Goal: Task Accomplishment & Management: Use online tool/utility

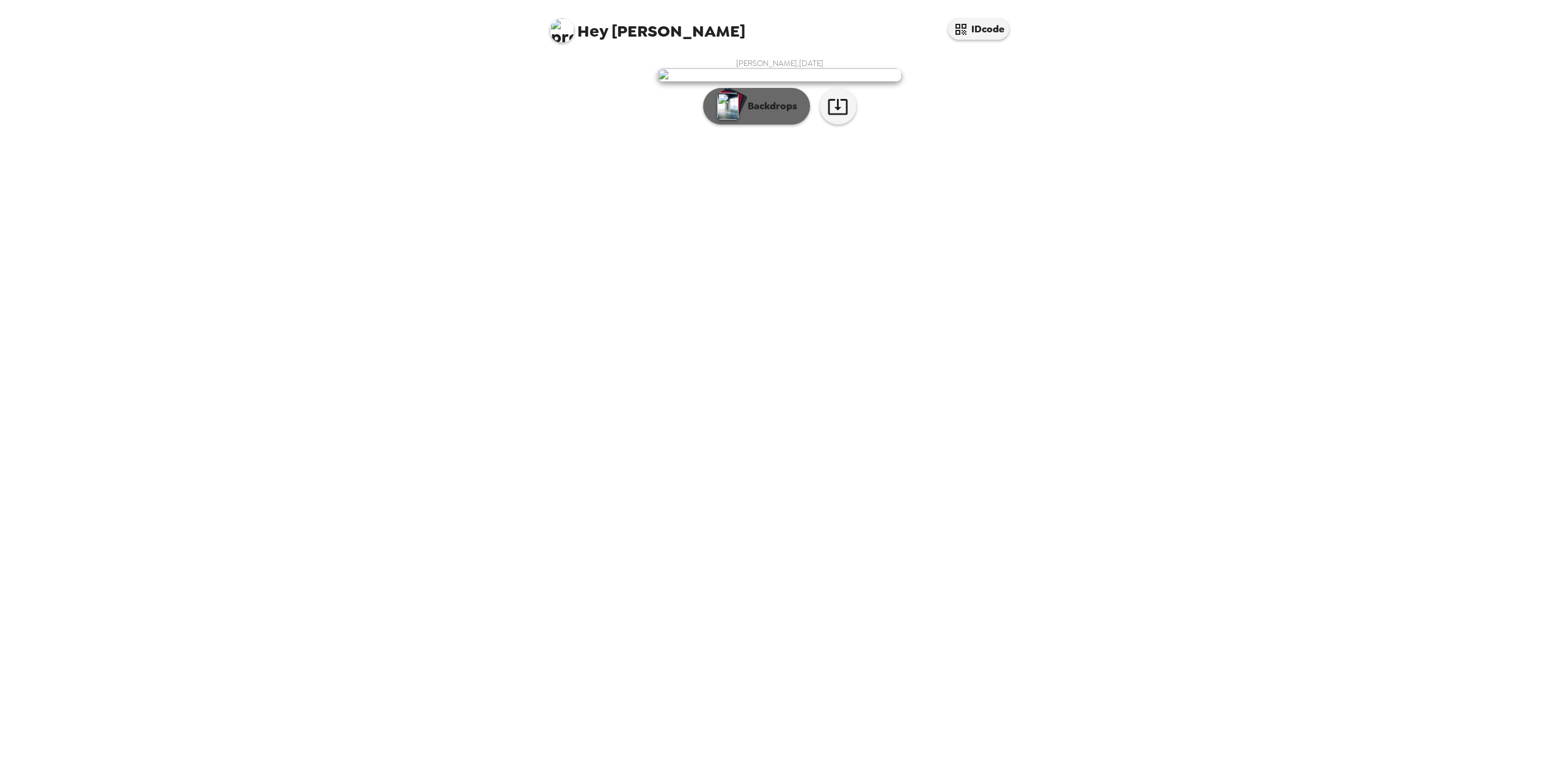
click at [759, 124] on button "Backdrops" at bounding box center [756, 107] width 107 height 37
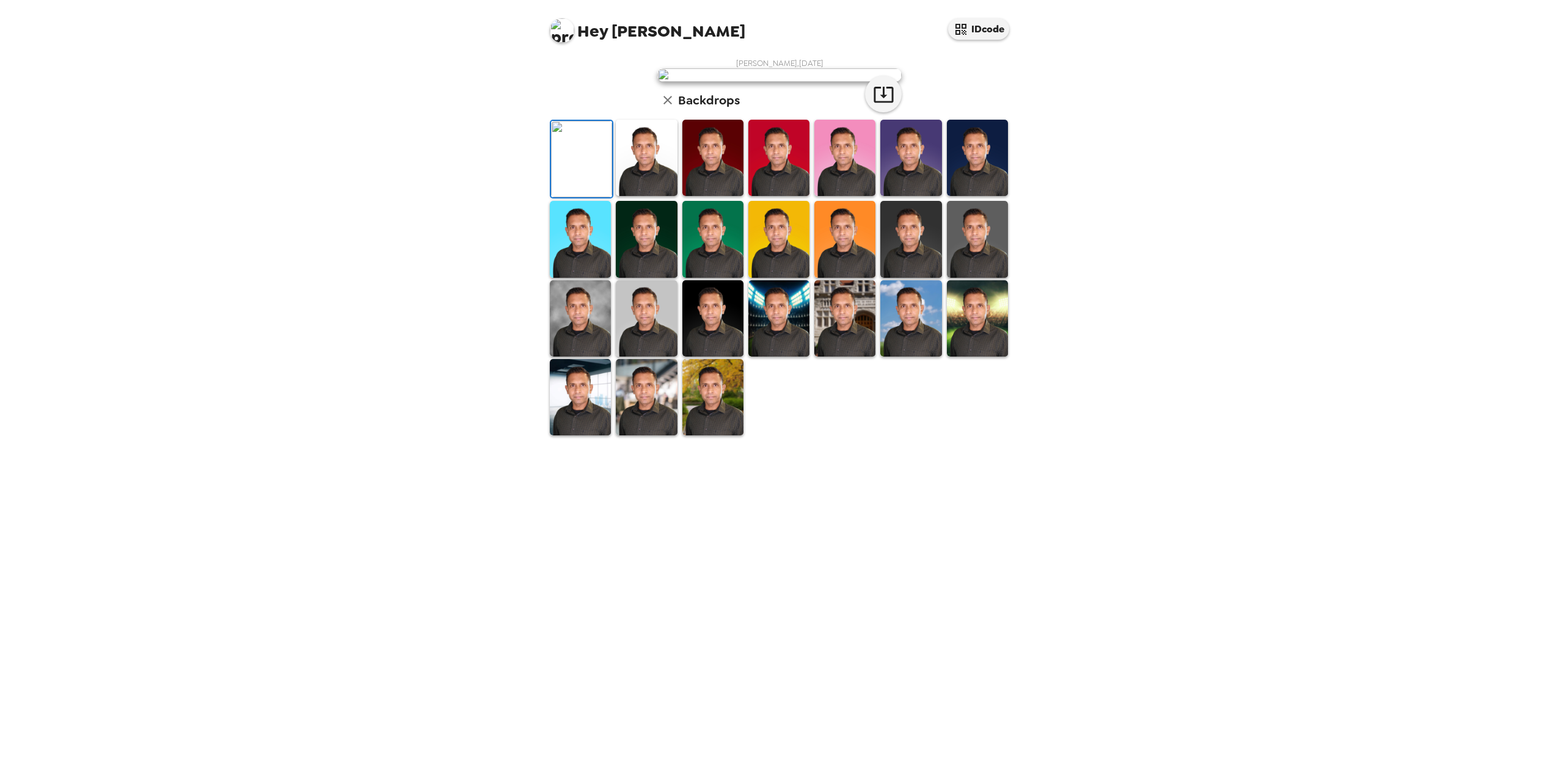
click at [928, 277] on img at bounding box center [911, 239] width 61 height 76
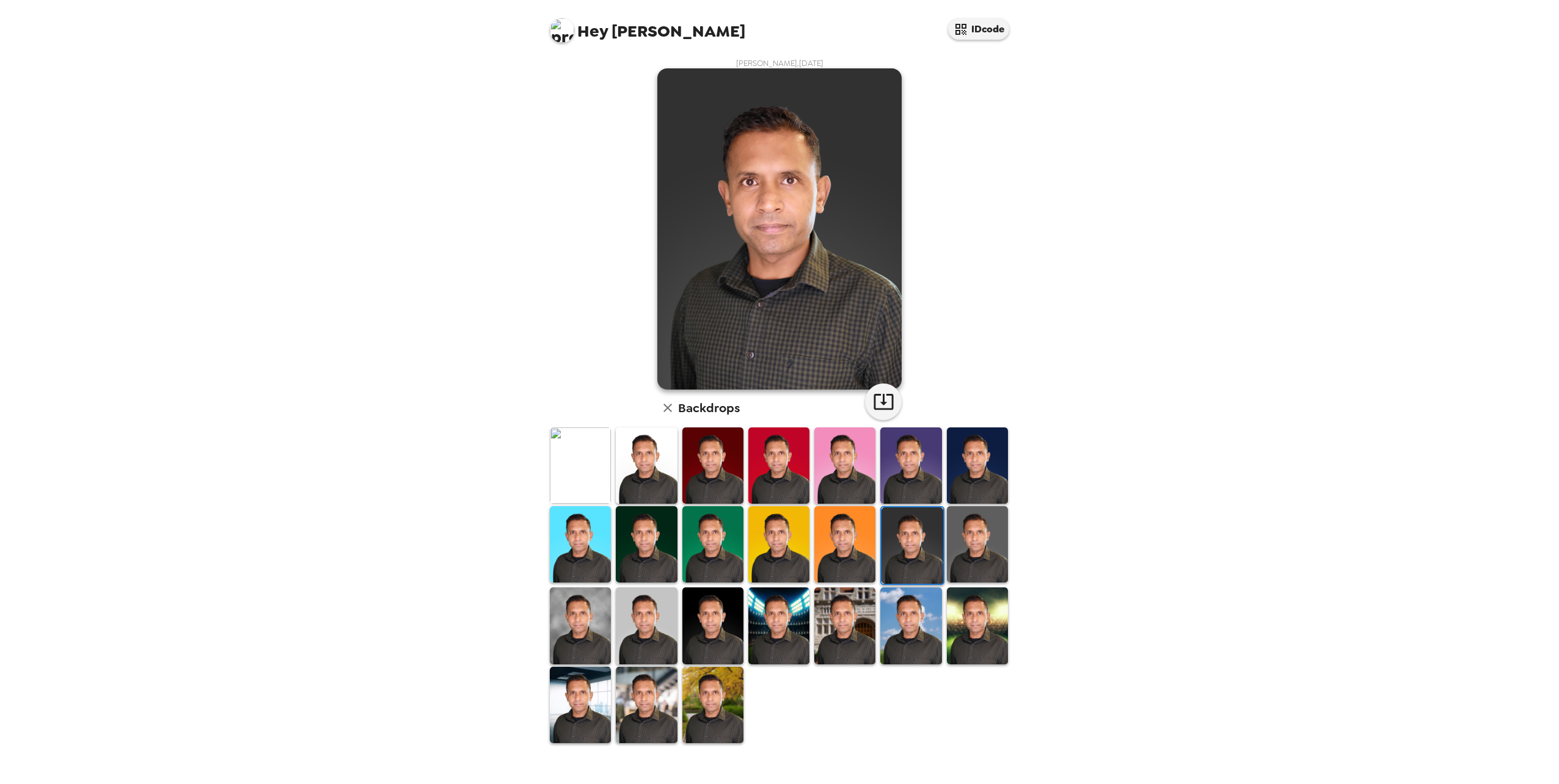
click at [999, 541] on img at bounding box center [977, 545] width 61 height 76
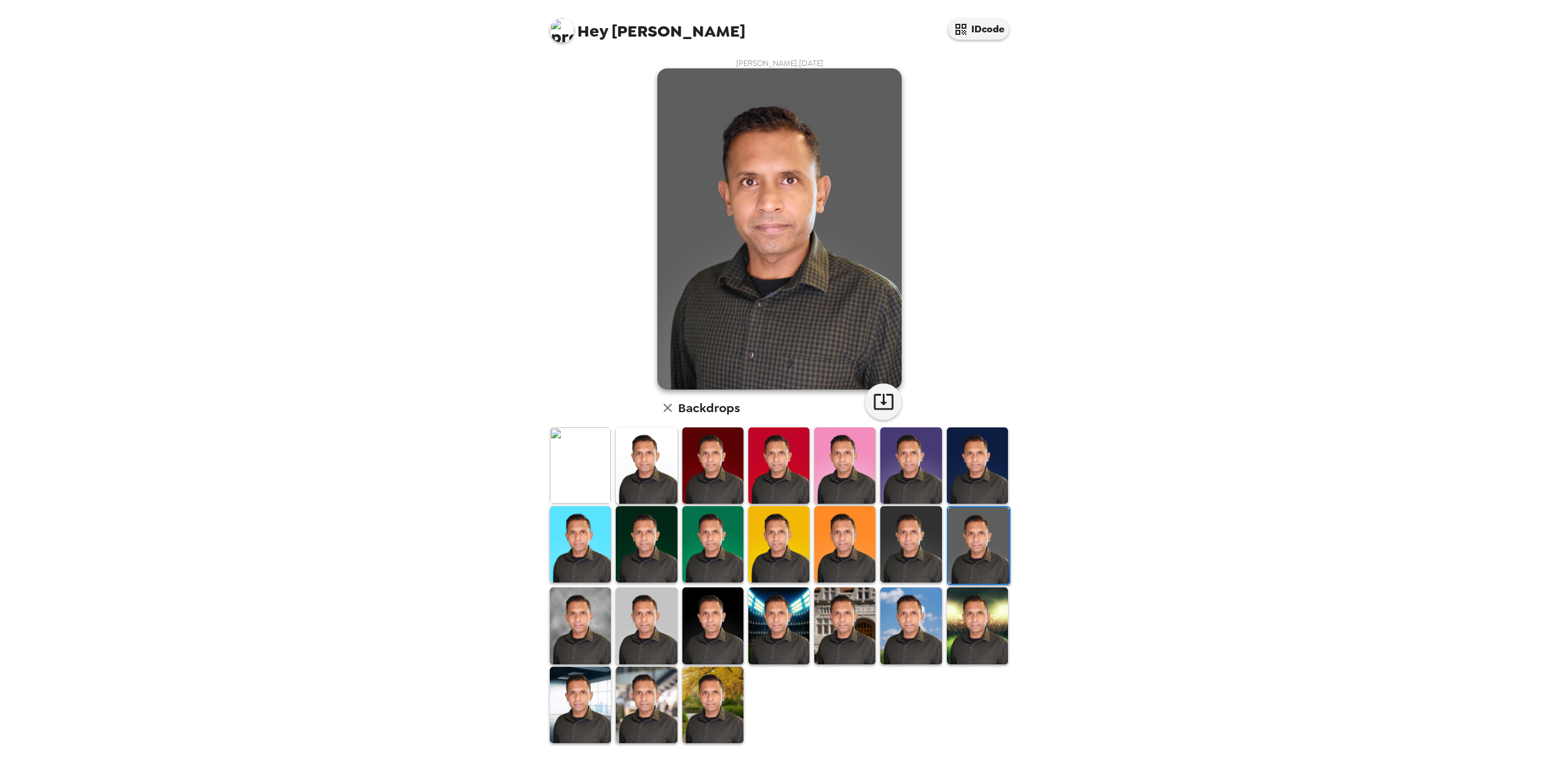
click at [603, 613] on img at bounding box center [580, 626] width 61 height 76
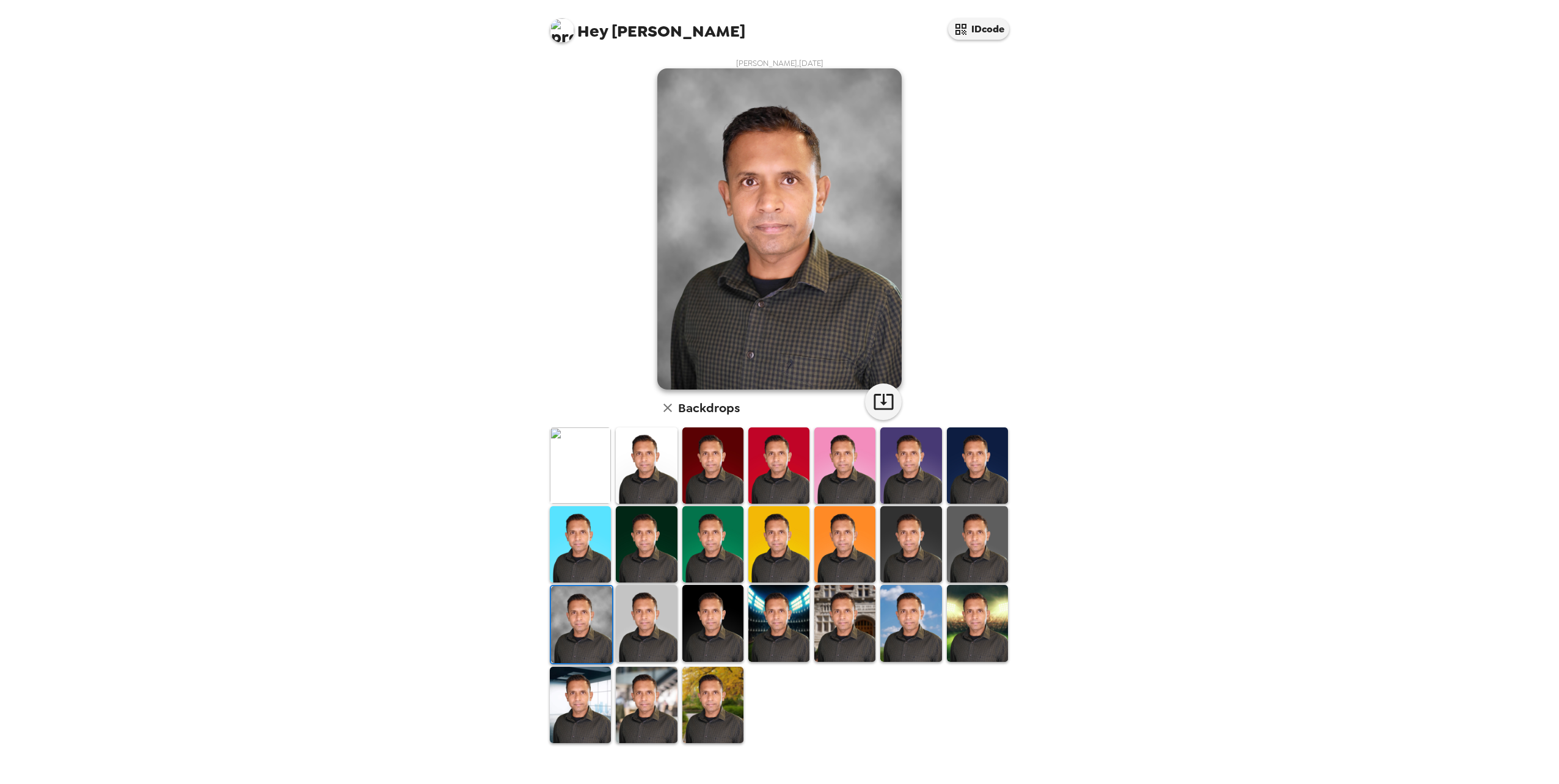
click at [589, 454] on img at bounding box center [580, 465] width 61 height 76
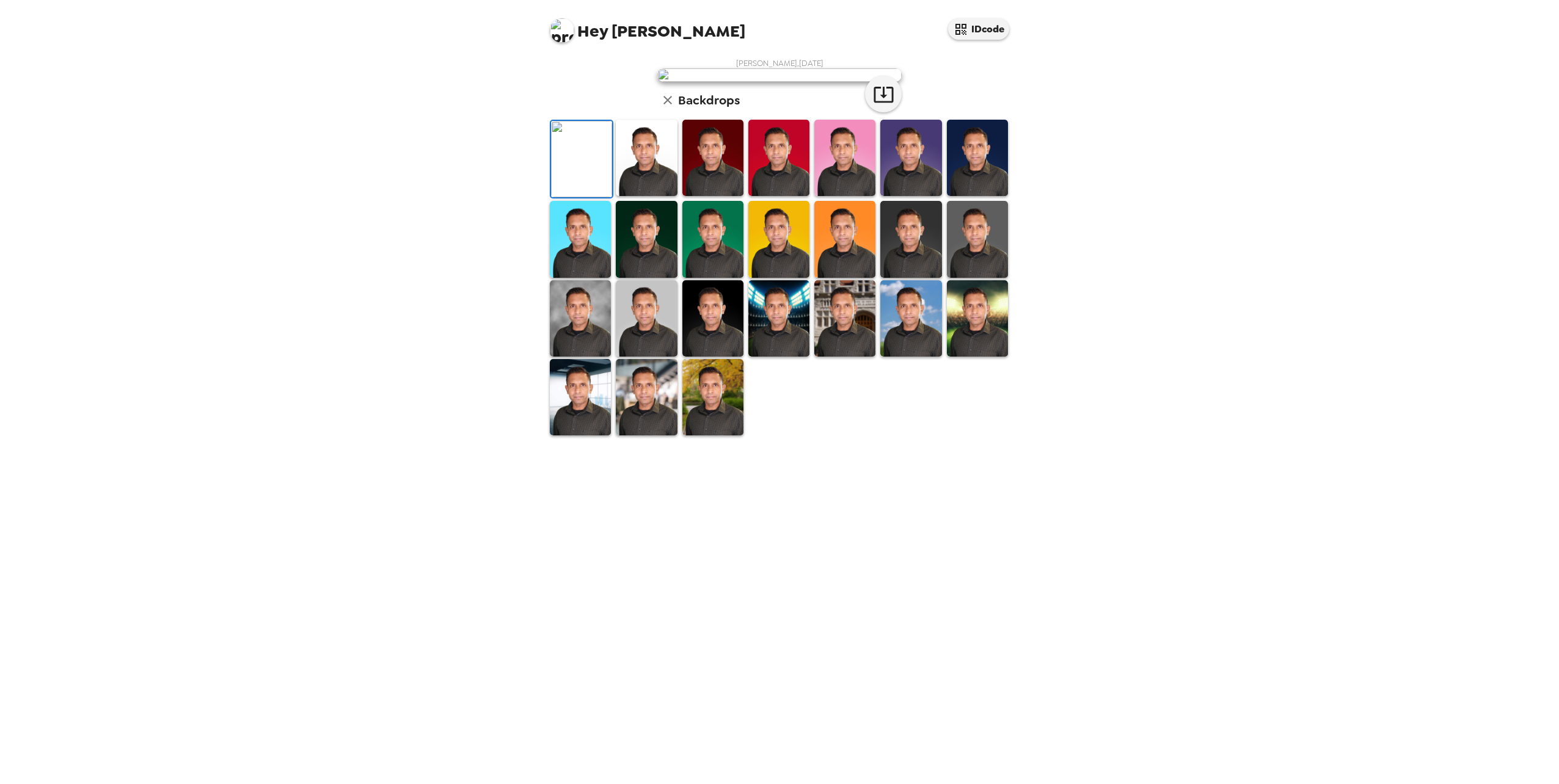
click at [646, 196] on img at bounding box center [646, 158] width 61 height 76
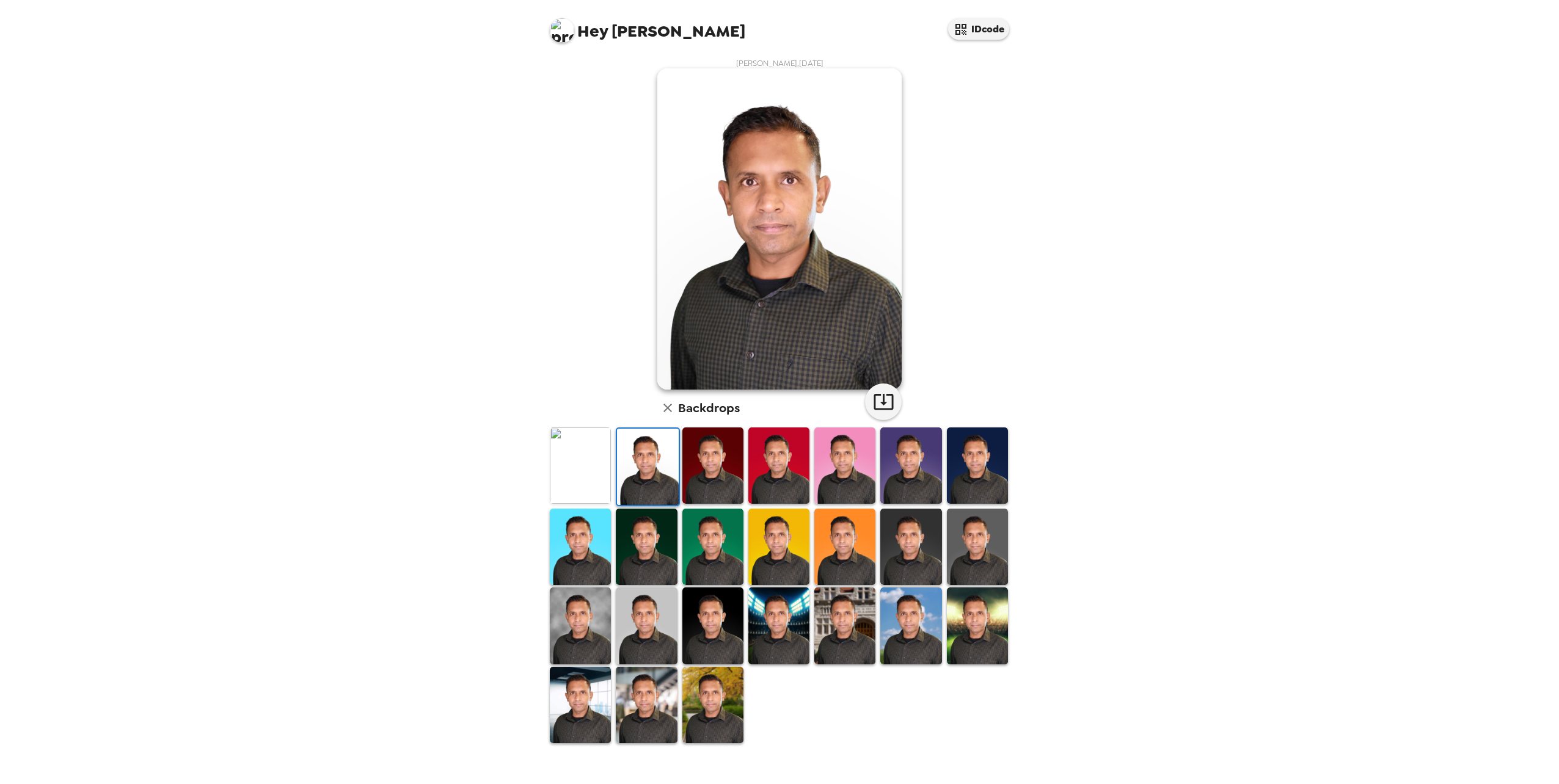
click at [710, 461] on img at bounding box center [713, 465] width 61 height 76
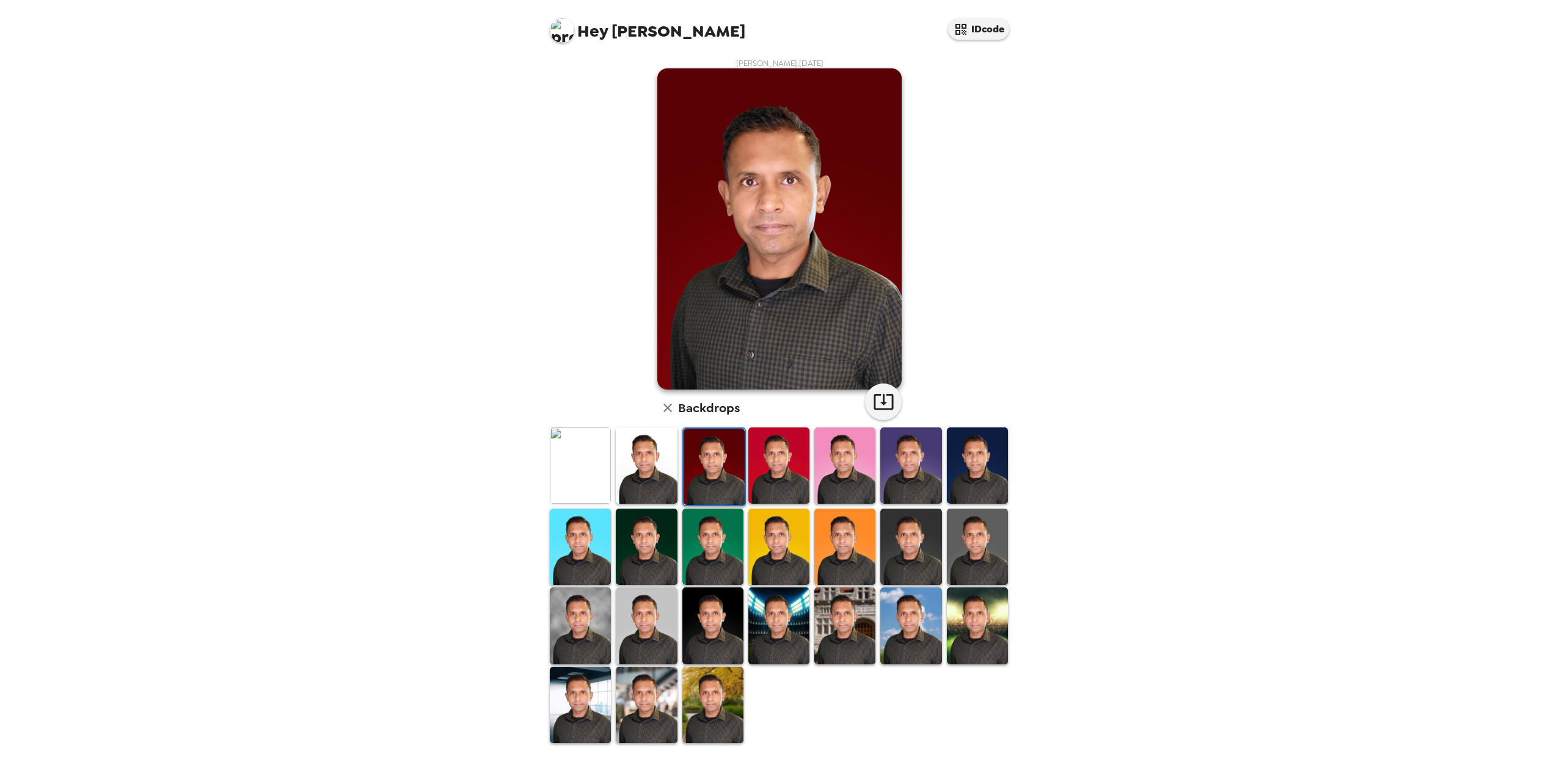
click at [1002, 524] on img at bounding box center [977, 547] width 61 height 76
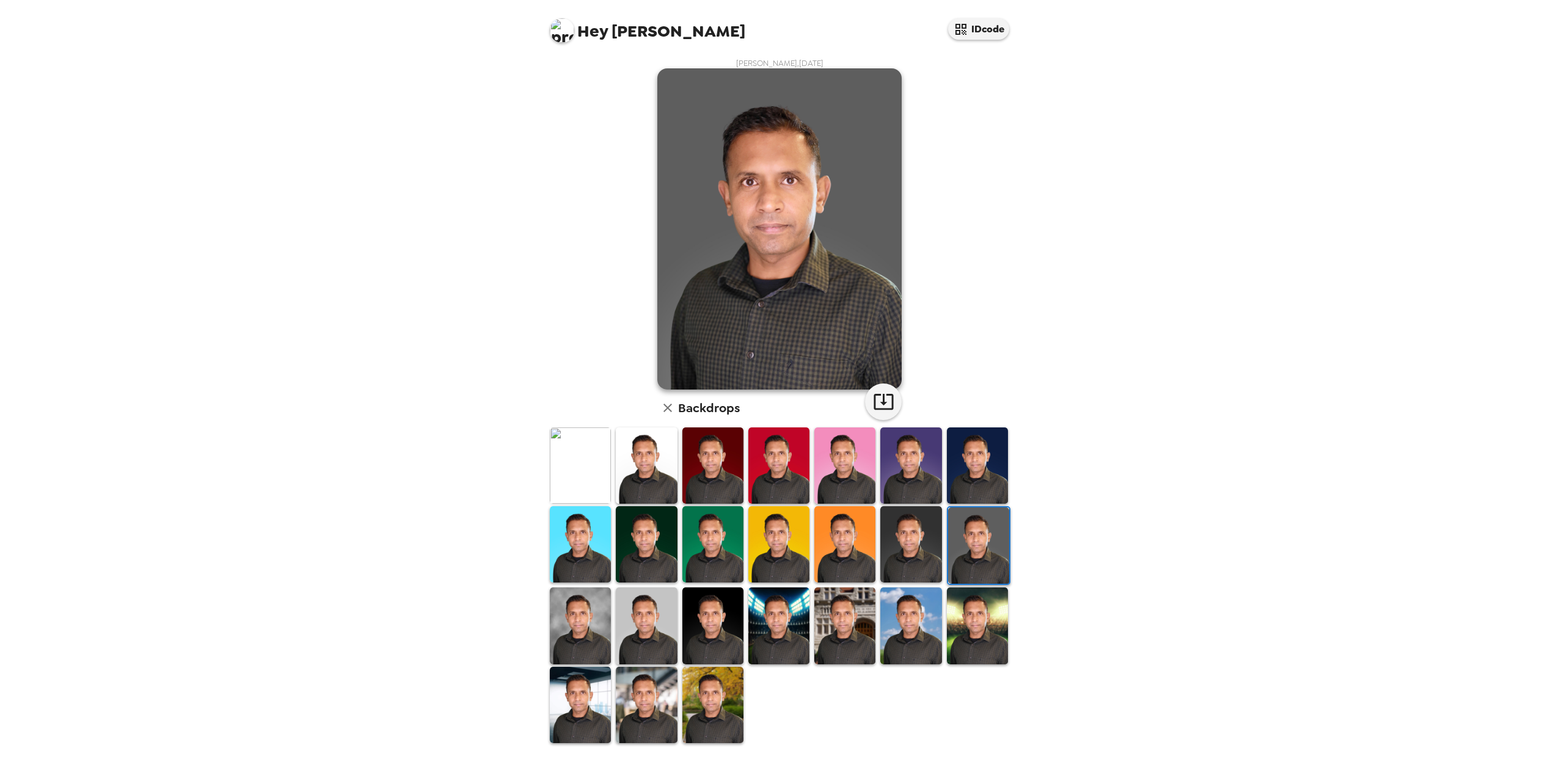
click at [1001, 516] on img at bounding box center [979, 545] width 61 height 76
click at [880, 402] on icon "button" at bounding box center [884, 402] width 22 height 22
click at [919, 529] on img at bounding box center [911, 545] width 61 height 76
click at [887, 397] on icon "button" at bounding box center [884, 402] width 22 height 22
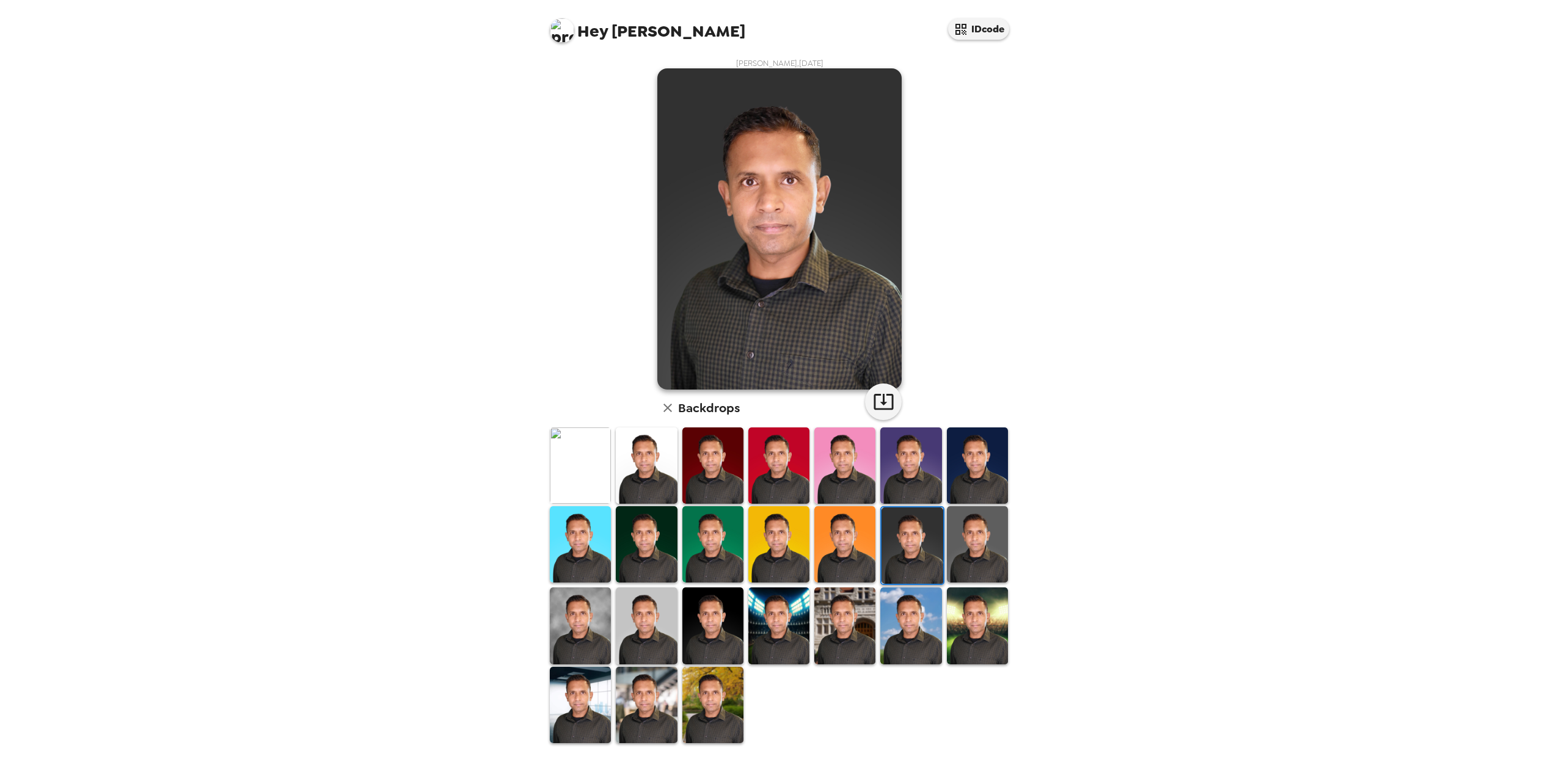
click at [565, 459] on img at bounding box center [580, 465] width 61 height 76
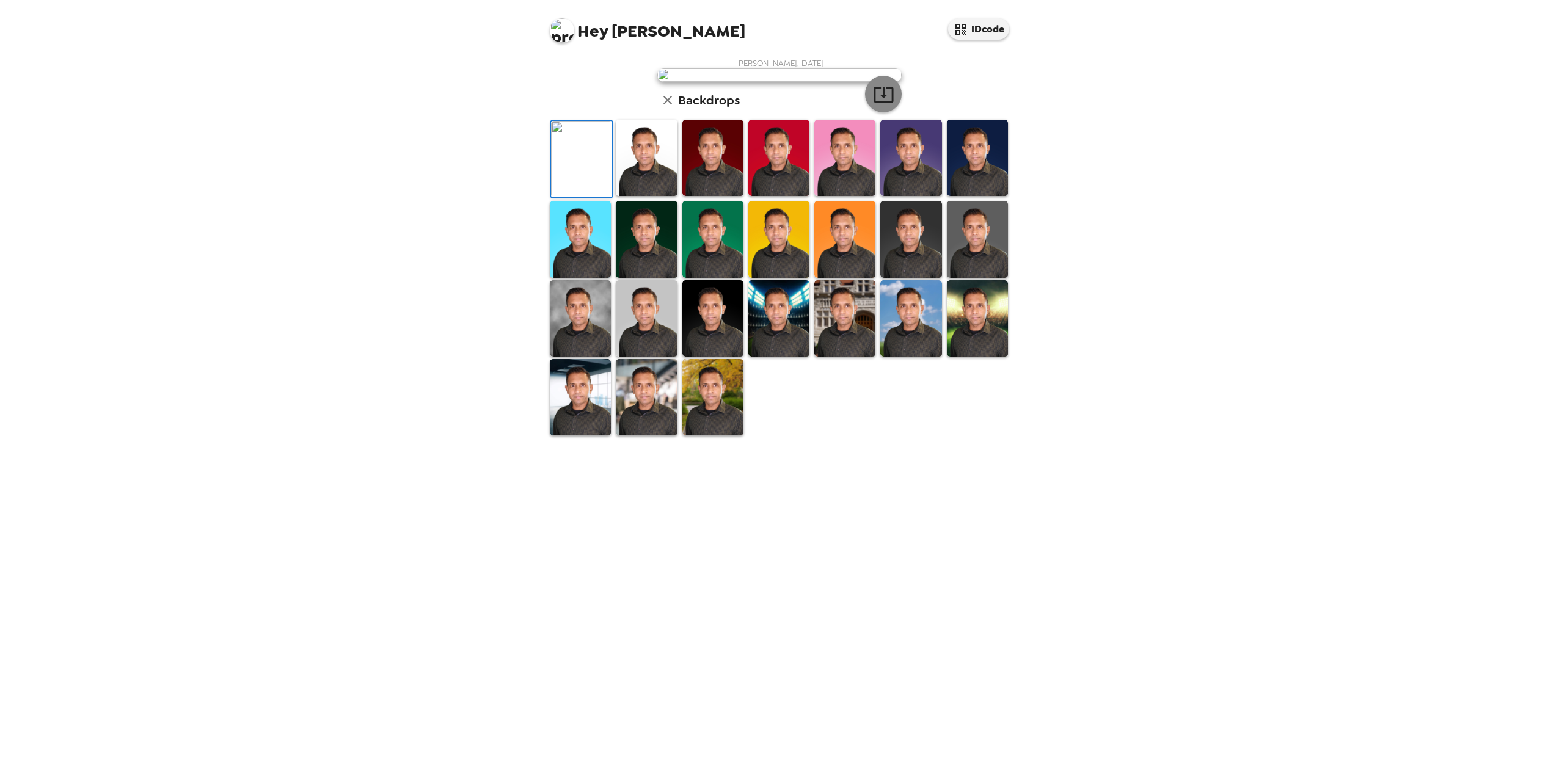
click at [879, 105] on icon "button" at bounding box center [884, 95] width 22 height 22
click at [645, 196] on img at bounding box center [646, 158] width 61 height 76
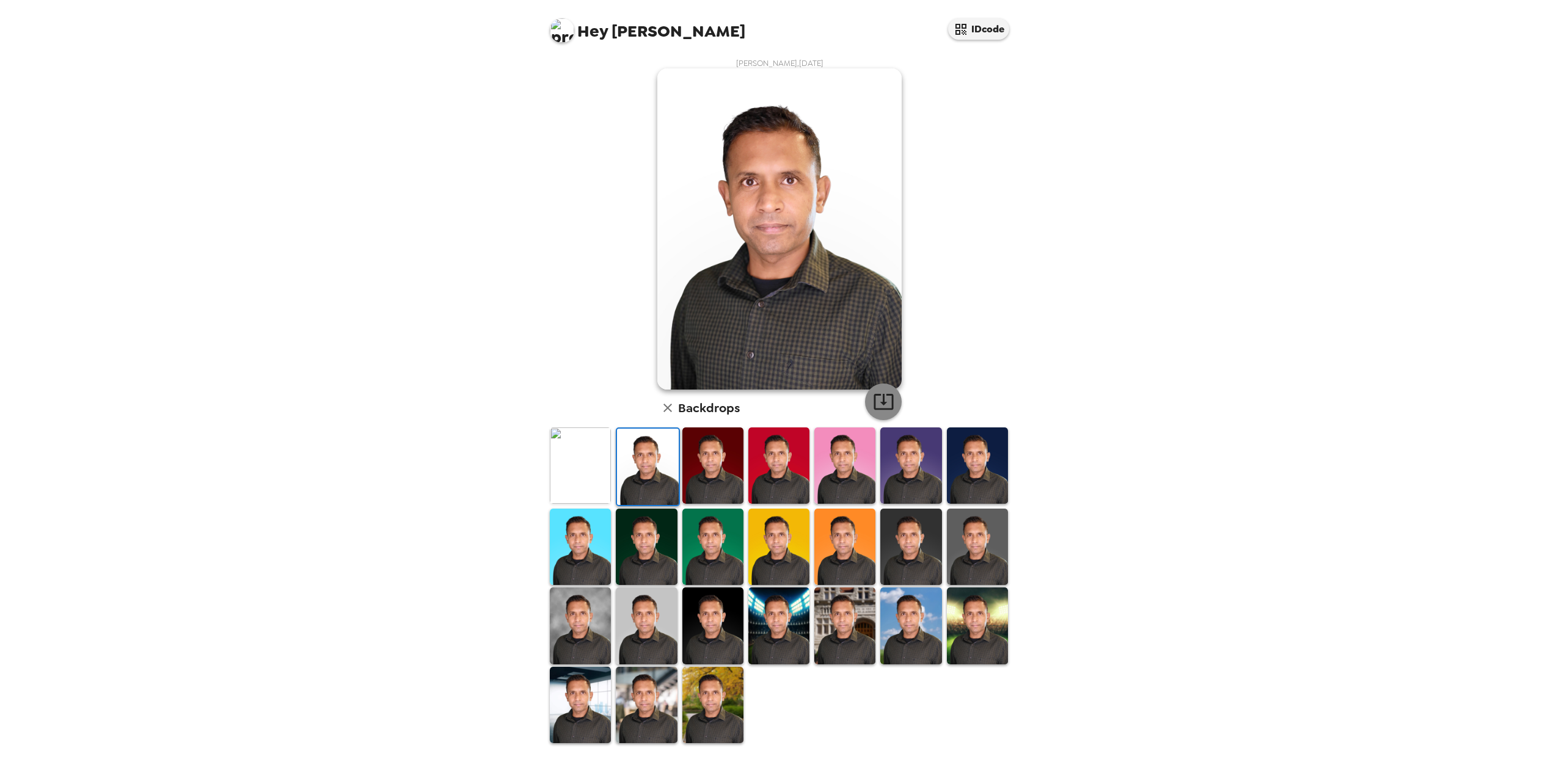
click at [882, 401] on icon "button" at bounding box center [884, 402] width 22 height 22
click at [1257, 348] on div "Hey [PERSON_NAME] IDcode [PERSON_NAME] , [DATE] Backdrops" at bounding box center [779, 392] width 1559 height 784
click at [667, 531] on img at bounding box center [646, 547] width 61 height 76
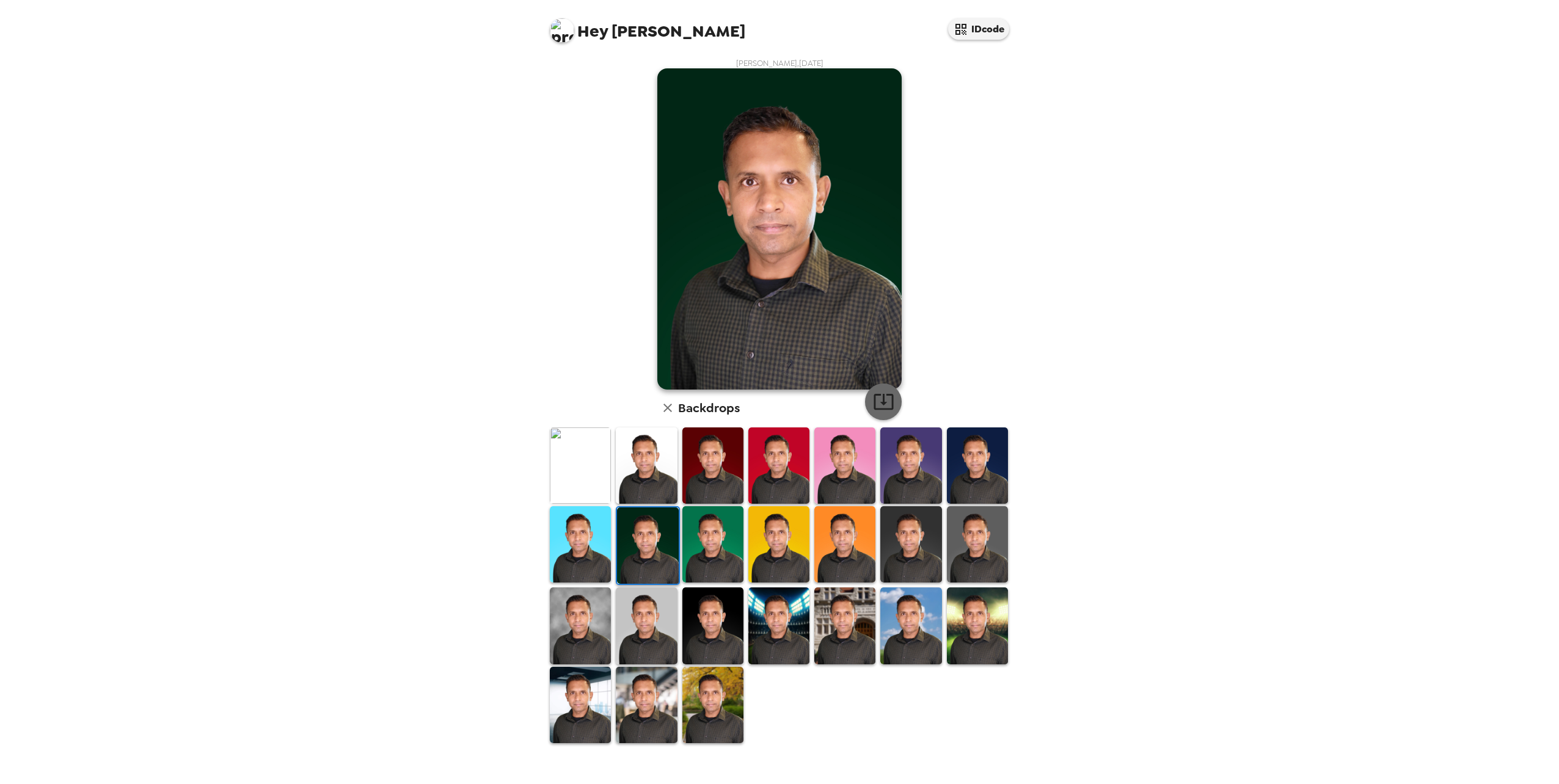
click at [888, 402] on icon "button" at bounding box center [884, 402] width 22 height 22
click at [588, 613] on img at bounding box center [580, 626] width 61 height 76
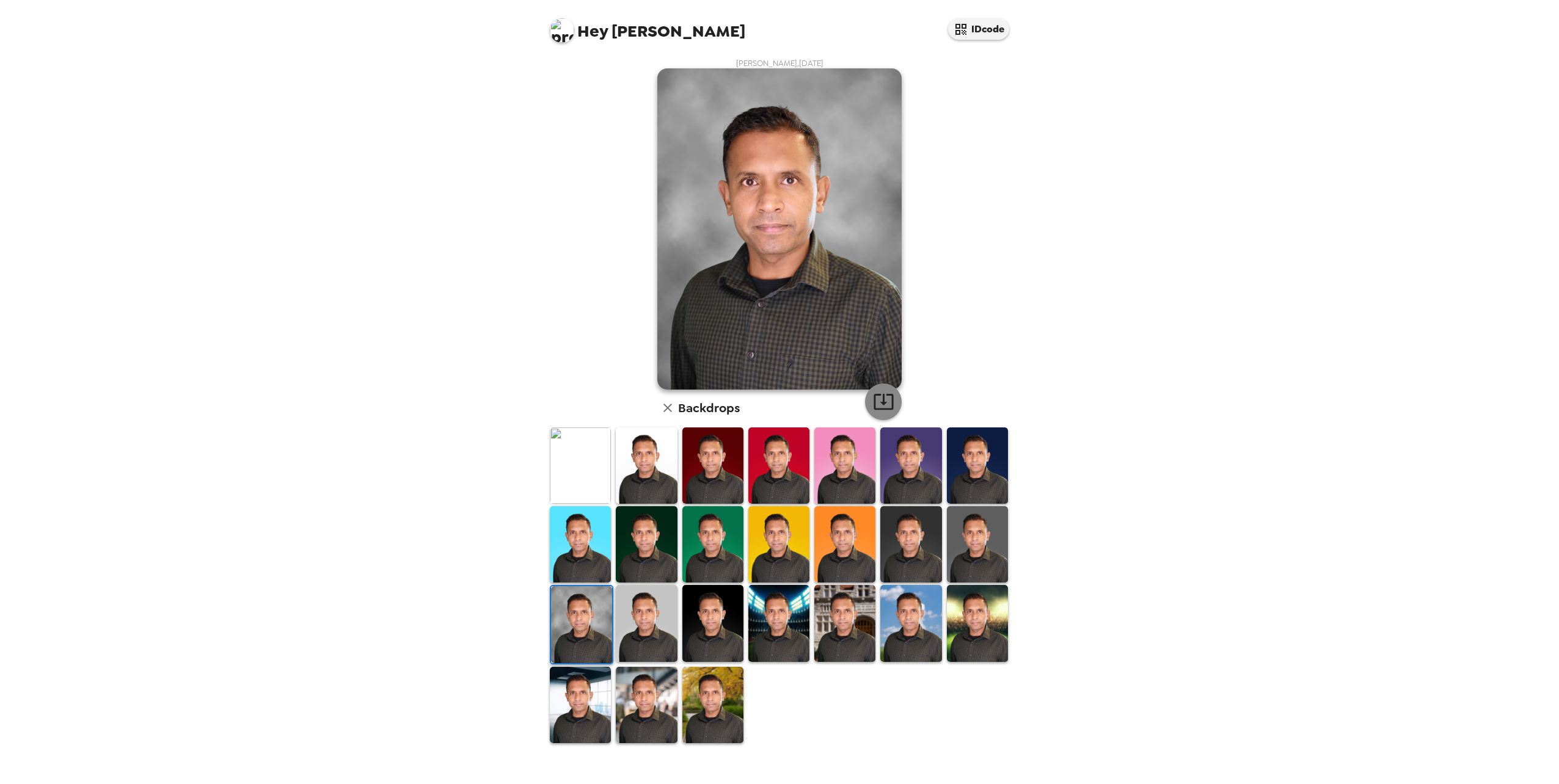
click at [888, 397] on icon "button" at bounding box center [884, 402] width 22 height 22
drag, startPoint x: 605, startPoint y: 705, endPoint x: 615, endPoint y: 701, distance: 10.8
click at [605, 705] on img at bounding box center [580, 705] width 61 height 76
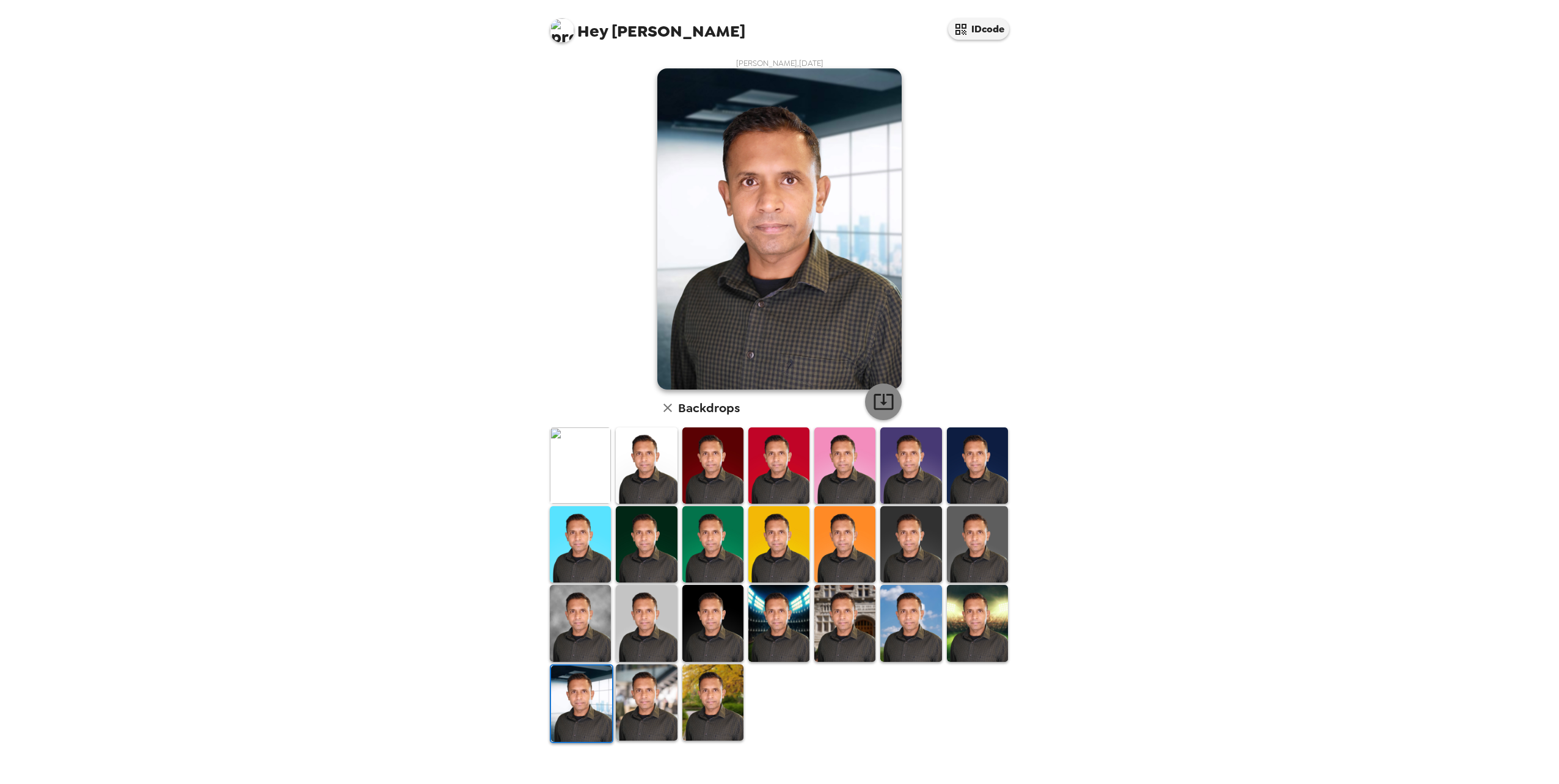
click at [893, 402] on icon "button" at bounding box center [883, 402] width 20 height 16
drag, startPoint x: 653, startPoint y: 705, endPoint x: 661, endPoint y: 692, distance: 15.3
click at [653, 705] on img at bounding box center [646, 703] width 61 height 76
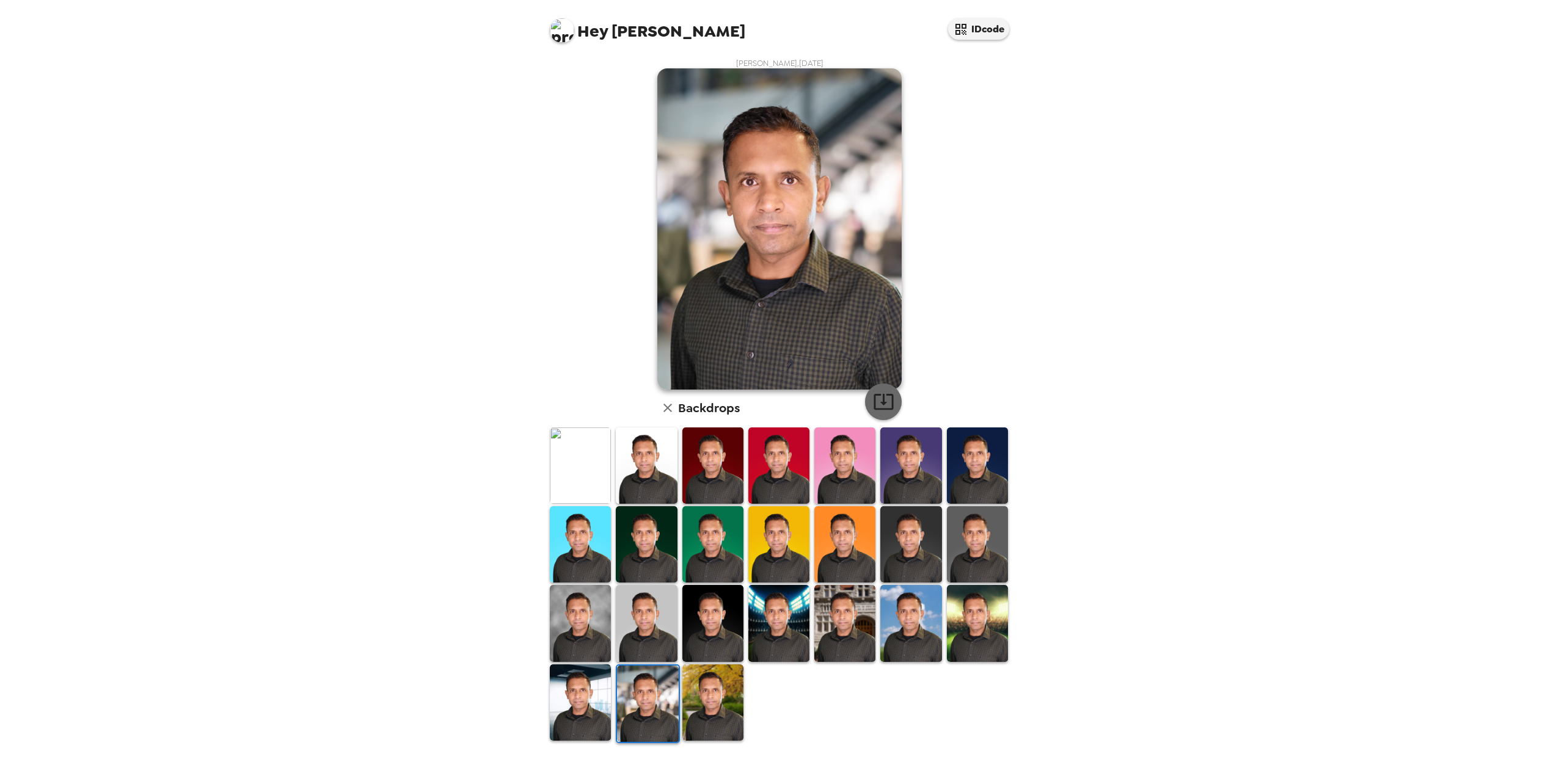
click at [883, 404] on icon "button" at bounding box center [883, 402] width 20 height 16
click at [715, 694] on img at bounding box center [713, 703] width 61 height 76
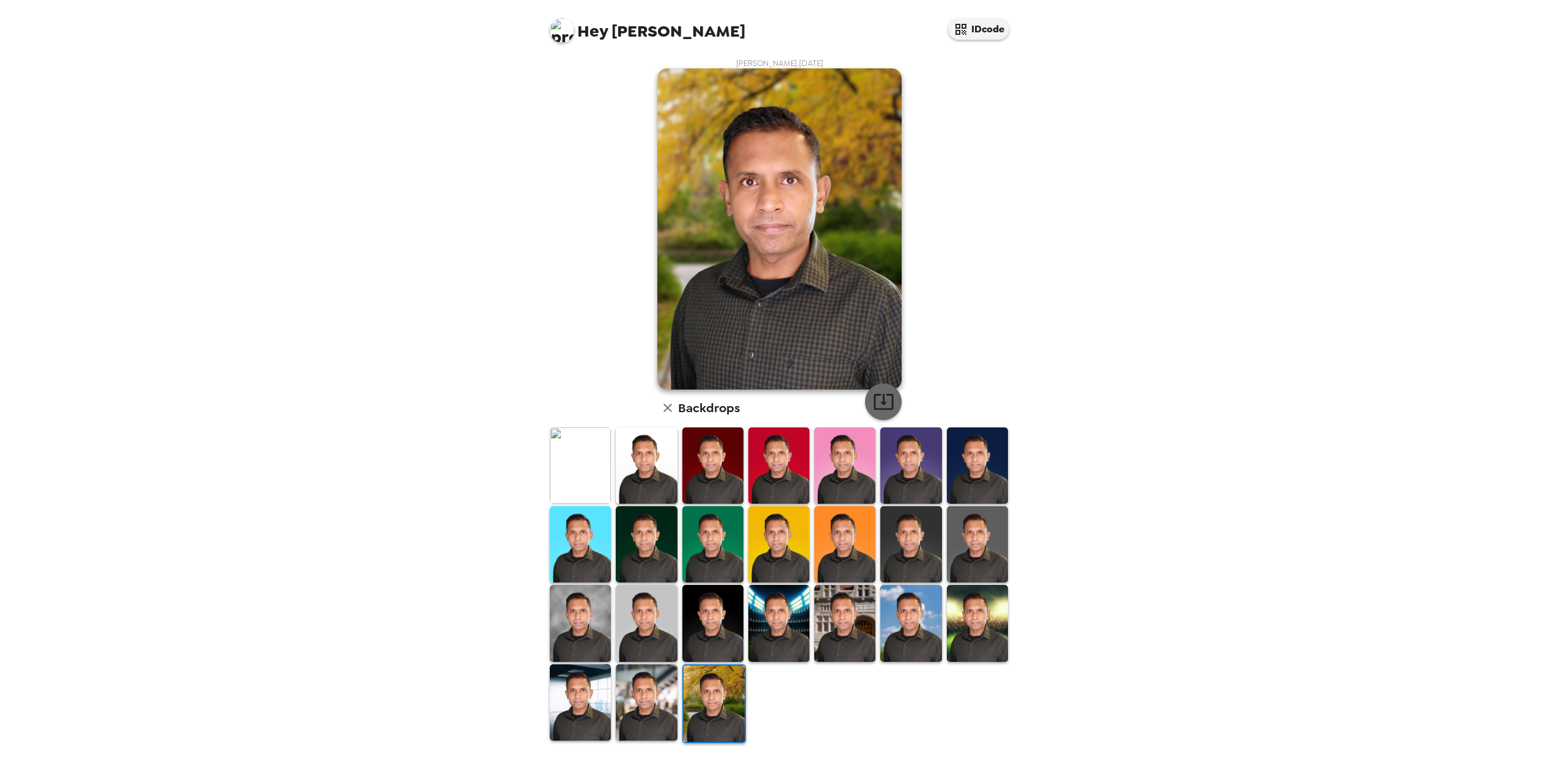
click at [888, 397] on icon "button" at bounding box center [884, 402] width 22 height 22
drag, startPoint x: 772, startPoint y: 621, endPoint x: 780, endPoint y: 651, distance: 31.0
click at [772, 621] on img at bounding box center [779, 623] width 61 height 76
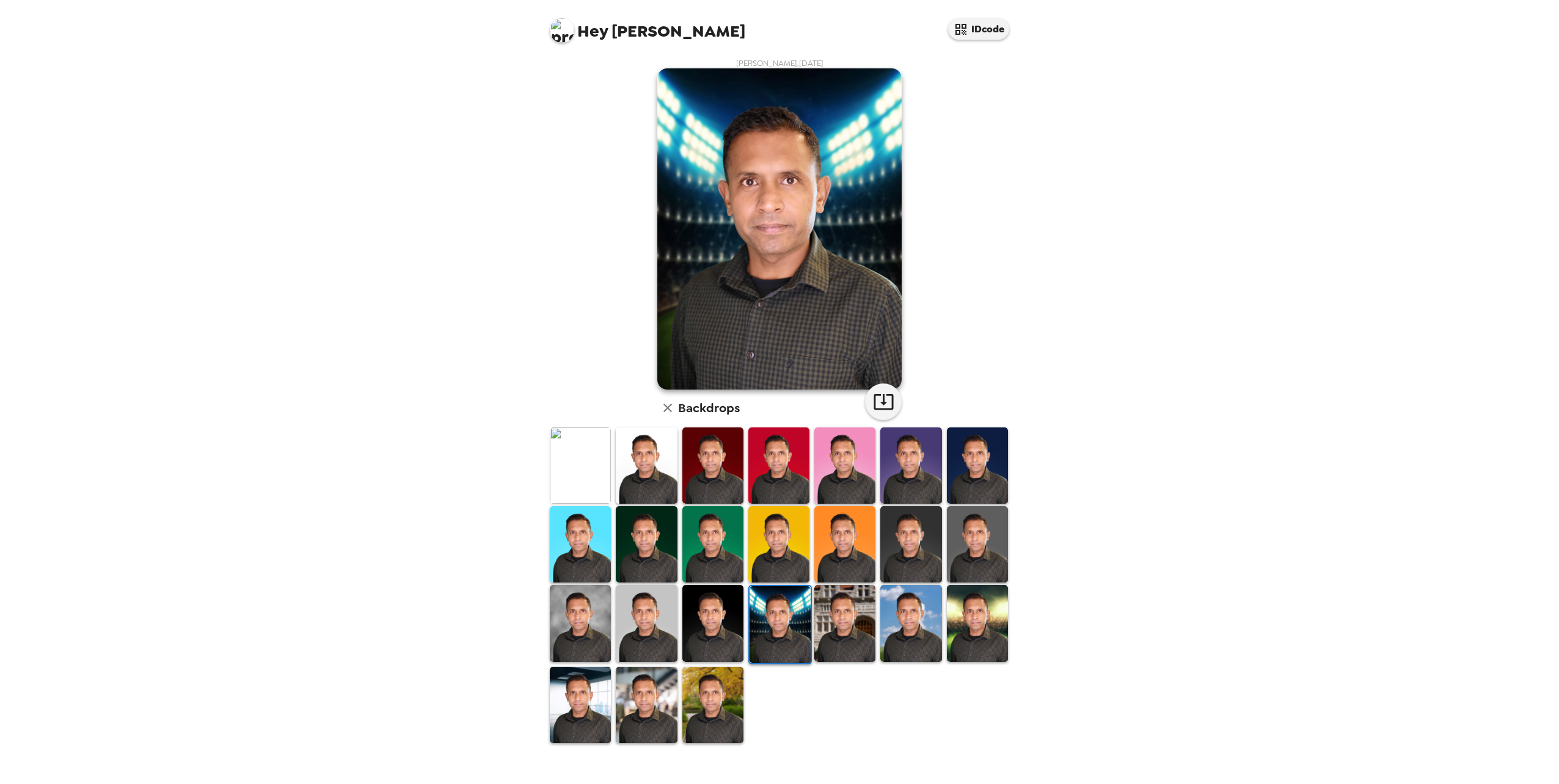
click at [779, 634] on img at bounding box center [780, 625] width 61 height 76
click at [890, 394] on icon "button" at bounding box center [884, 402] width 22 height 22
click at [1191, 518] on div "Hey [PERSON_NAME] IDcode [PERSON_NAME] , [DATE] Backdrops" at bounding box center [779, 392] width 1559 height 784
click at [976, 530] on img at bounding box center [977, 545] width 61 height 76
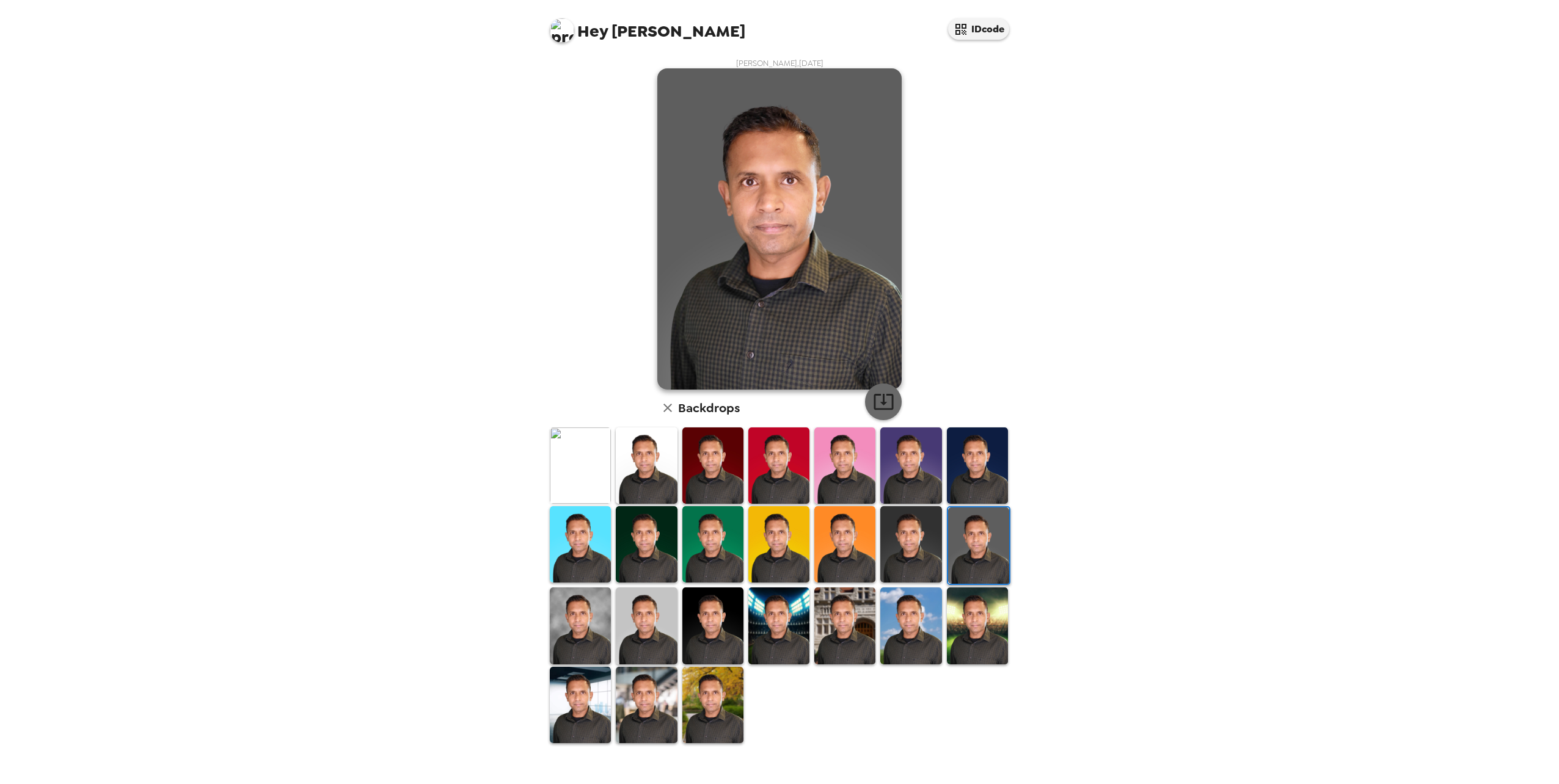
click at [883, 401] on icon "button" at bounding box center [883, 402] width 20 height 16
click at [1129, 532] on div "Hey [PERSON_NAME] IDcode [PERSON_NAME] , [DATE] Backdrops" at bounding box center [779, 392] width 1559 height 784
click at [905, 545] on img at bounding box center [911, 545] width 61 height 76
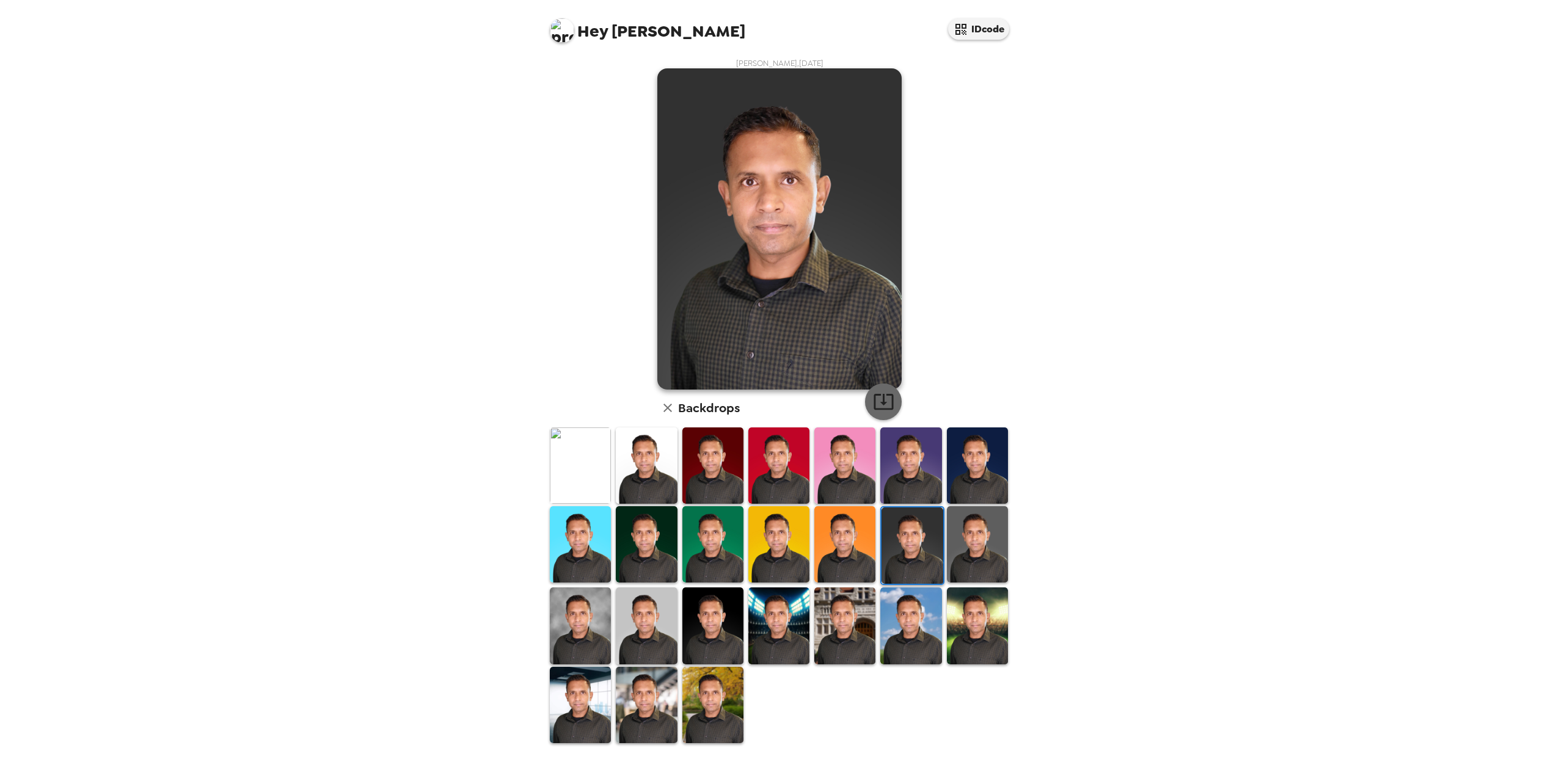
click at [887, 408] on icon "button" at bounding box center [884, 402] width 22 height 22
click at [979, 27] on button "IDcode" at bounding box center [979, 29] width 61 height 22
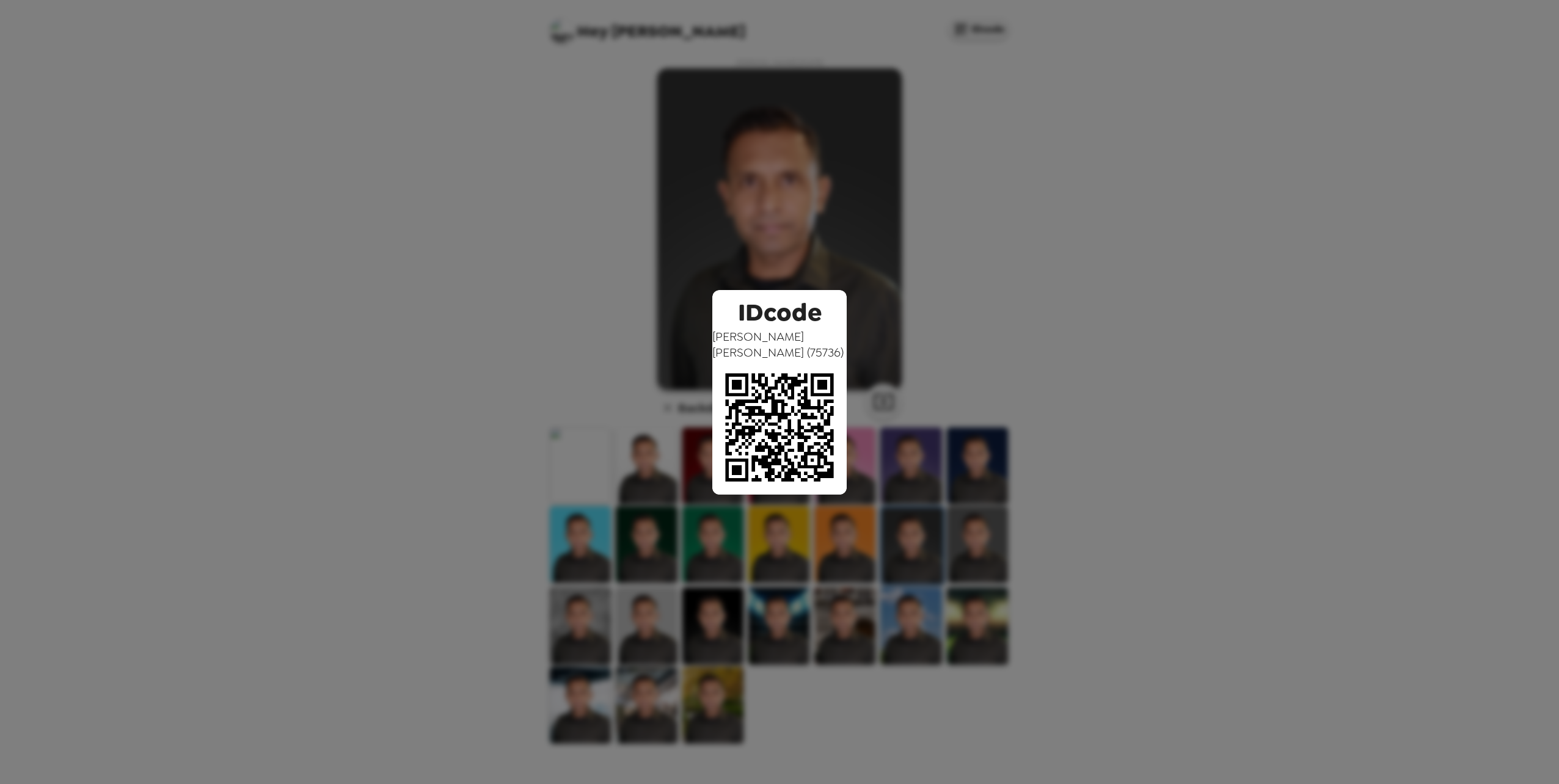
click at [1271, 223] on div "IDcode Vijay Antony ( 75736 )" at bounding box center [779, 392] width 1559 height 784
